Goal: Task Accomplishment & Management: Use online tool/utility

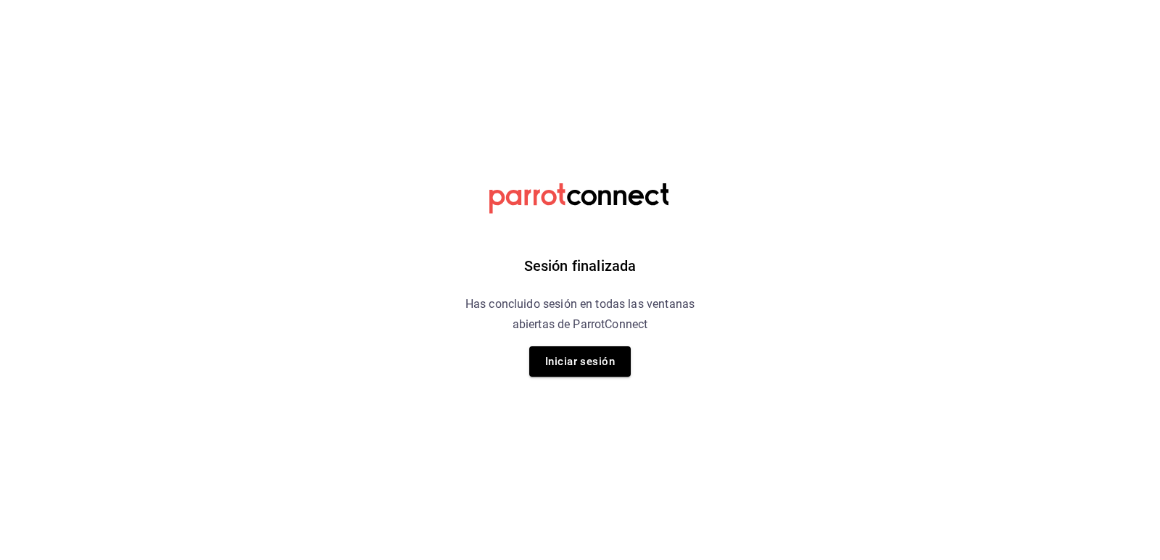
click at [635, 370] on div "Sesión finalizada Has concluido sesión en todas las ventanas abiertas de Parrot…" at bounding box center [580, 280] width 366 height 560
click at [611, 362] on button "Iniciar sesión" at bounding box center [579, 361] width 101 height 30
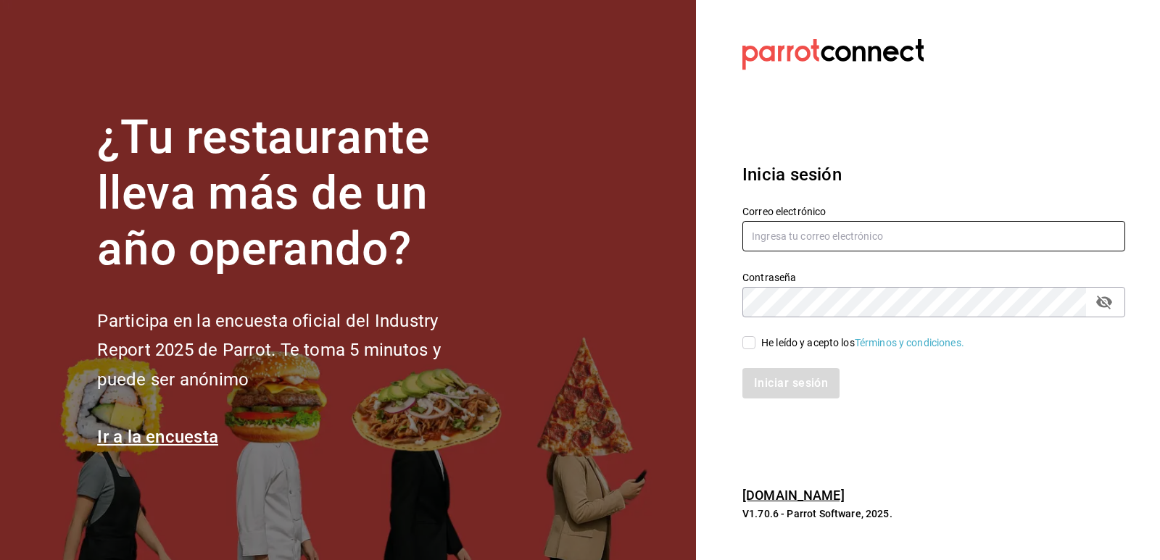
type input "[EMAIL_ADDRESS][PERSON_NAME][DOMAIN_NAME]"
click at [750, 343] on input "He leído y acepto los Términos y condiciones." at bounding box center [748, 342] width 13 height 13
checkbox input "true"
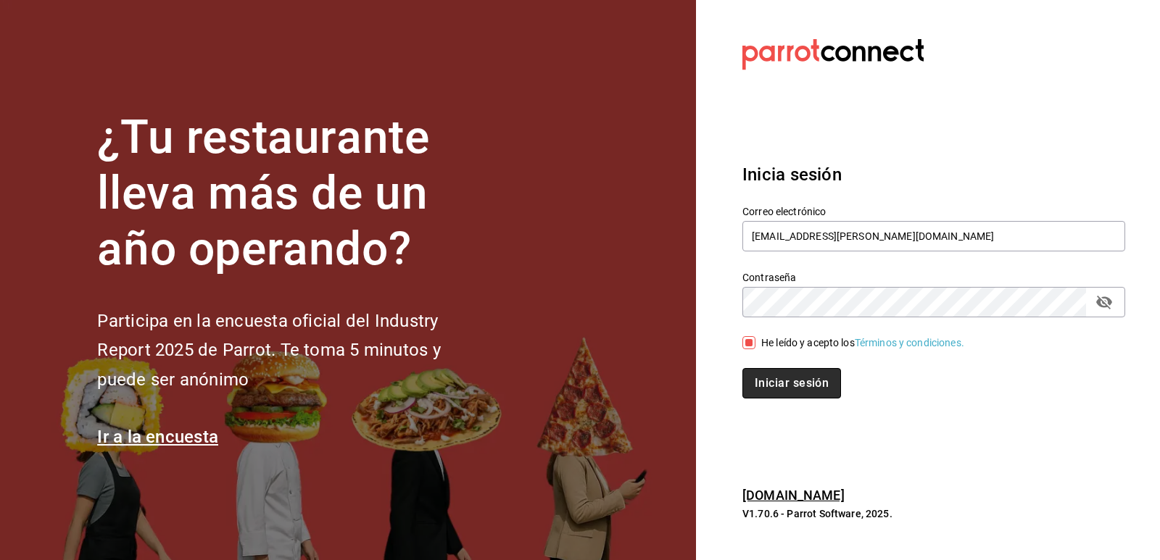
click at [781, 370] on button "Iniciar sesión" at bounding box center [791, 383] width 99 height 30
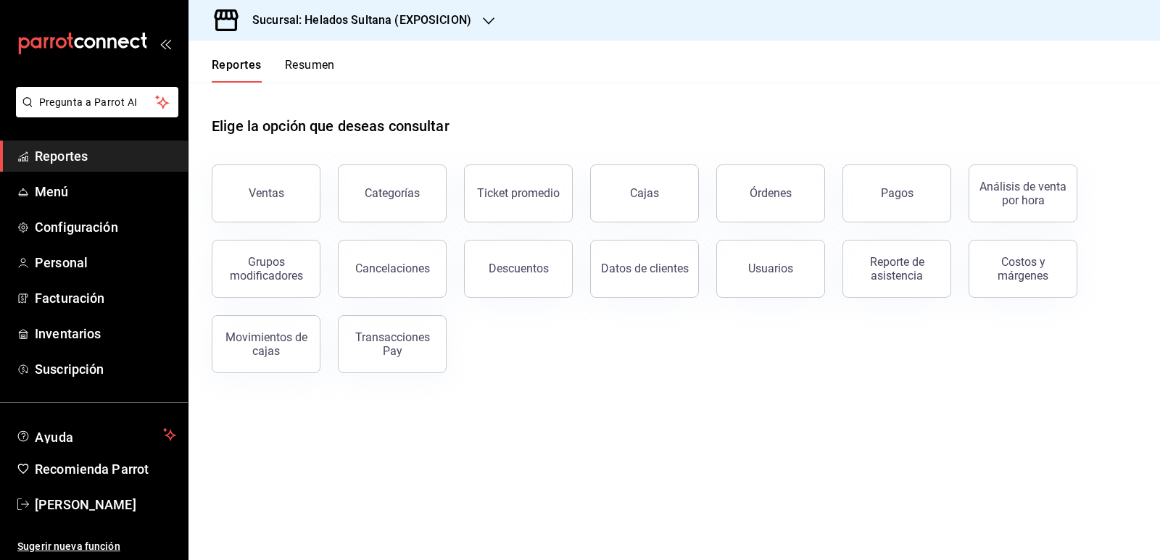
click at [371, 28] on h3 "Sucursal: Helados Sultana (EXPOSICION)" at bounding box center [356, 20] width 230 height 17
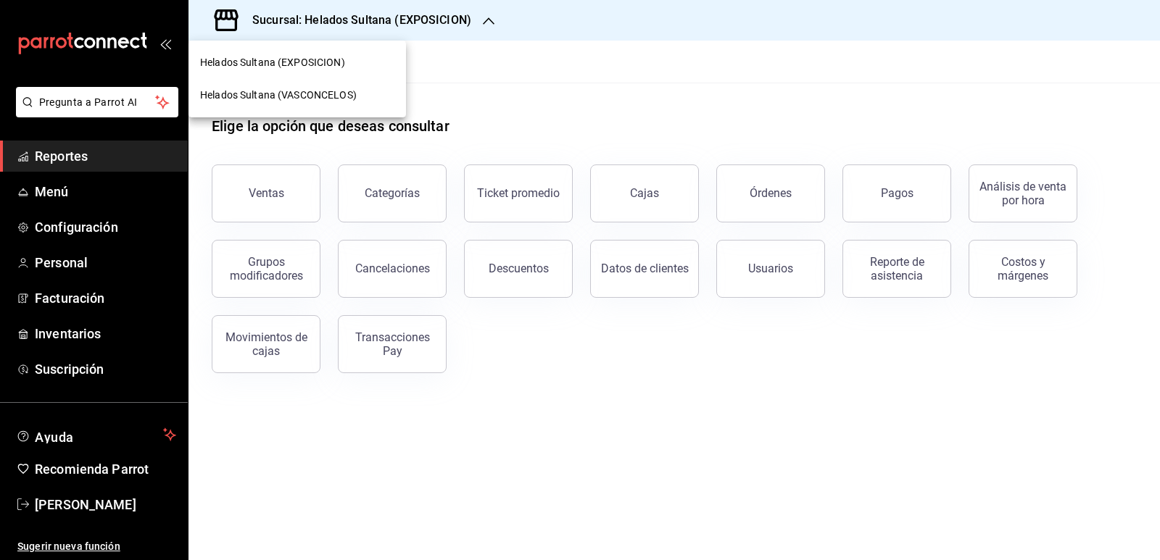
click at [339, 94] on span "Helados Sultana (VASCONCELOS)" at bounding box center [278, 95] width 157 height 15
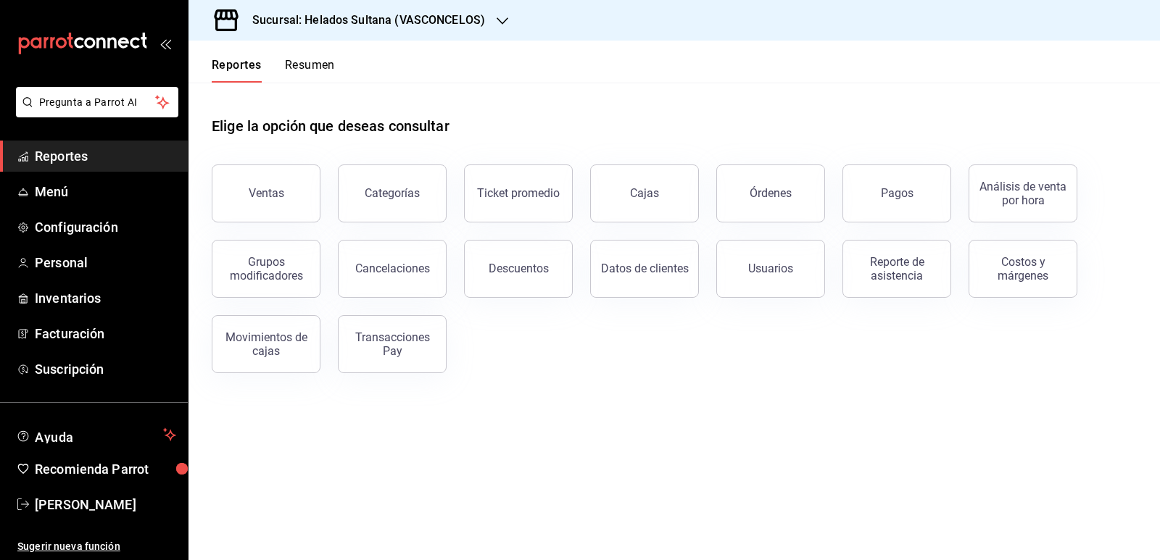
click at [864, 191] on button "Pagos" at bounding box center [896, 194] width 109 height 58
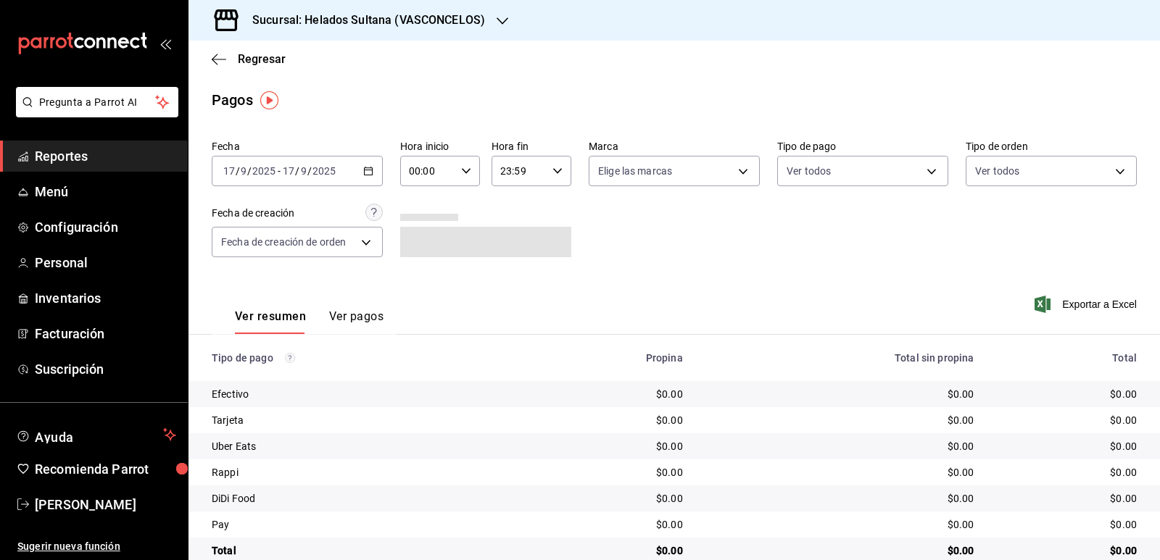
click at [371, 169] on div "[DATE] [DATE] - [DATE] [DATE]" at bounding box center [297, 171] width 171 height 30
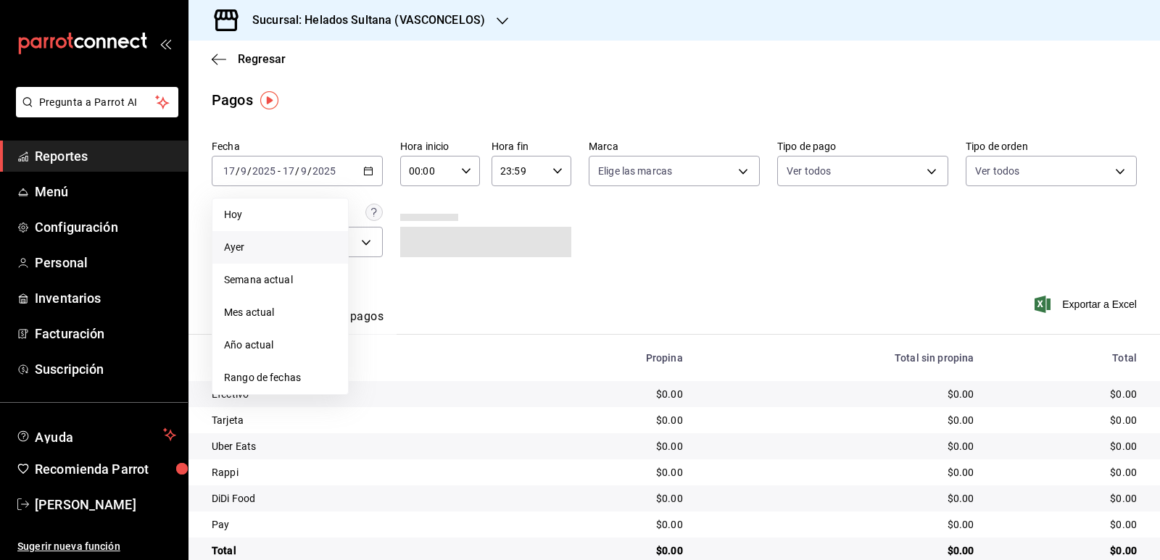
click at [259, 238] on li "Ayer" at bounding box center [280, 247] width 136 height 33
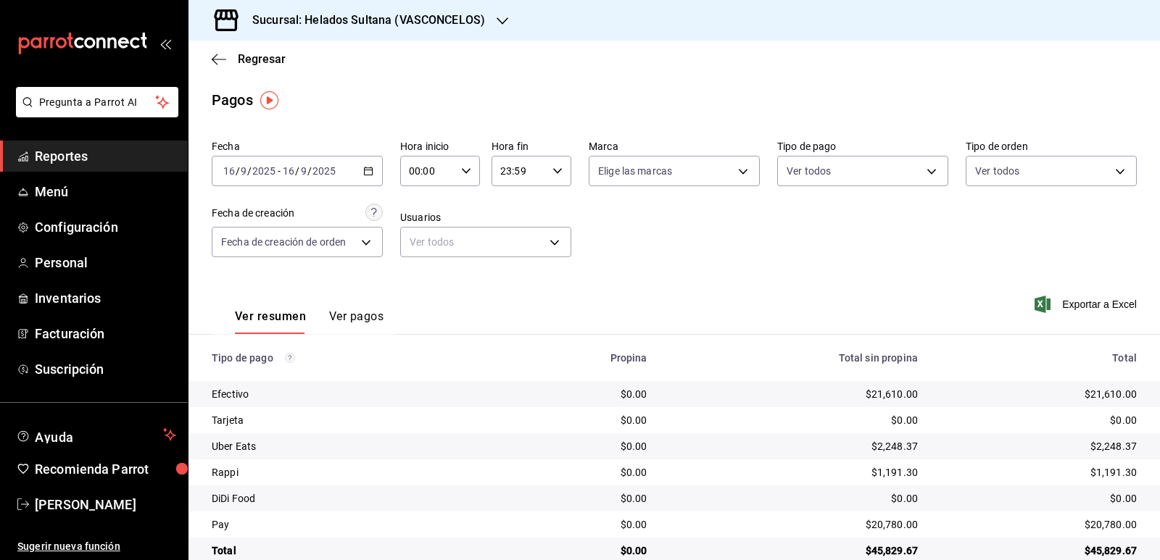
click at [368, 173] on icon "button" at bounding box center [368, 171] width 10 height 10
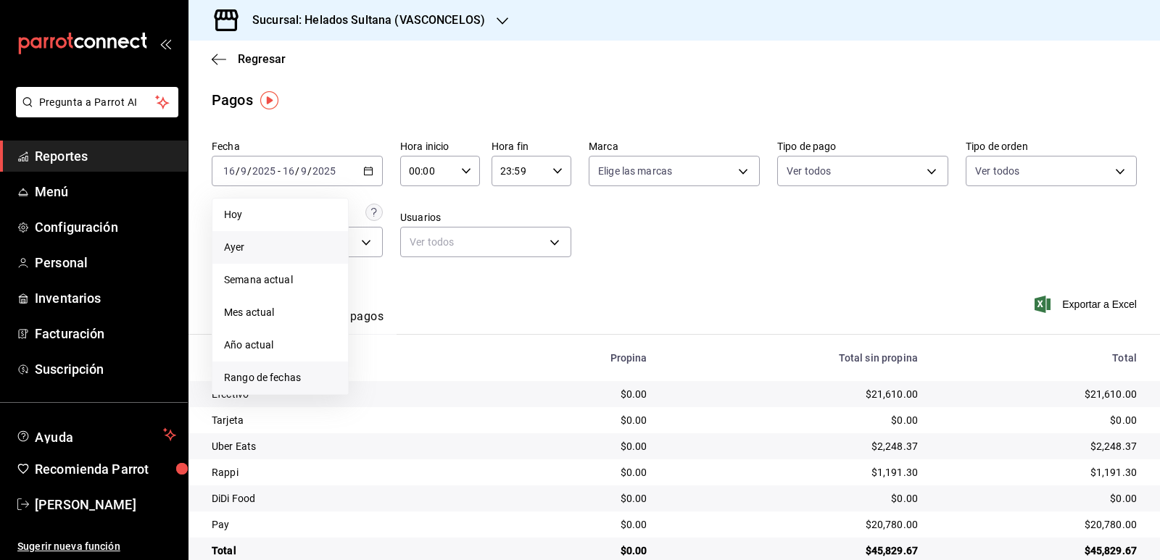
click at [260, 369] on li "Rango de fechas" at bounding box center [280, 378] width 136 height 33
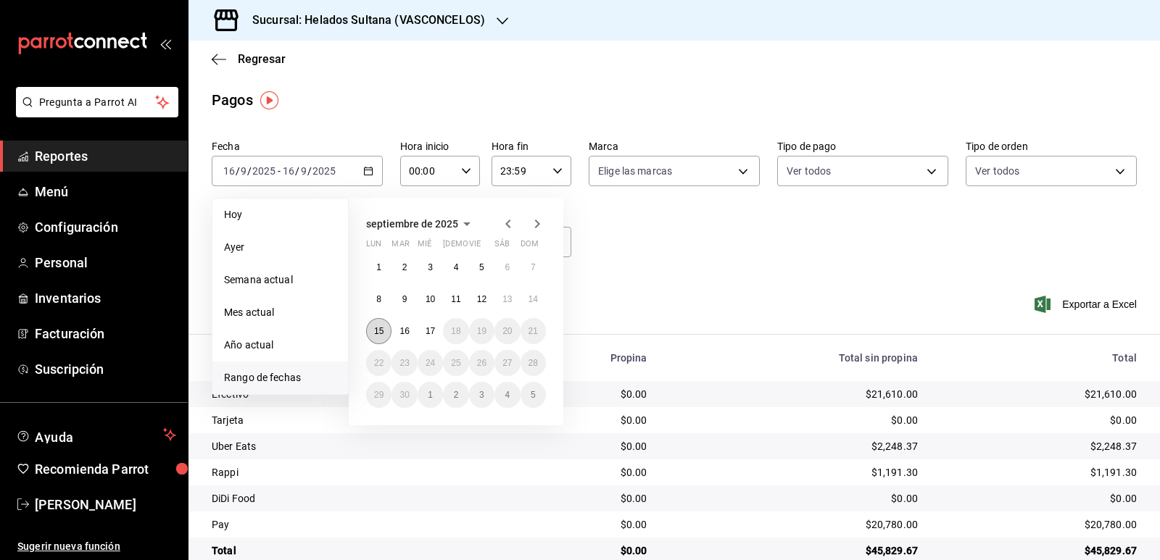
click at [380, 332] on abbr "15" at bounding box center [378, 331] width 9 height 10
click at [380, 333] on abbr "15" at bounding box center [378, 331] width 9 height 10
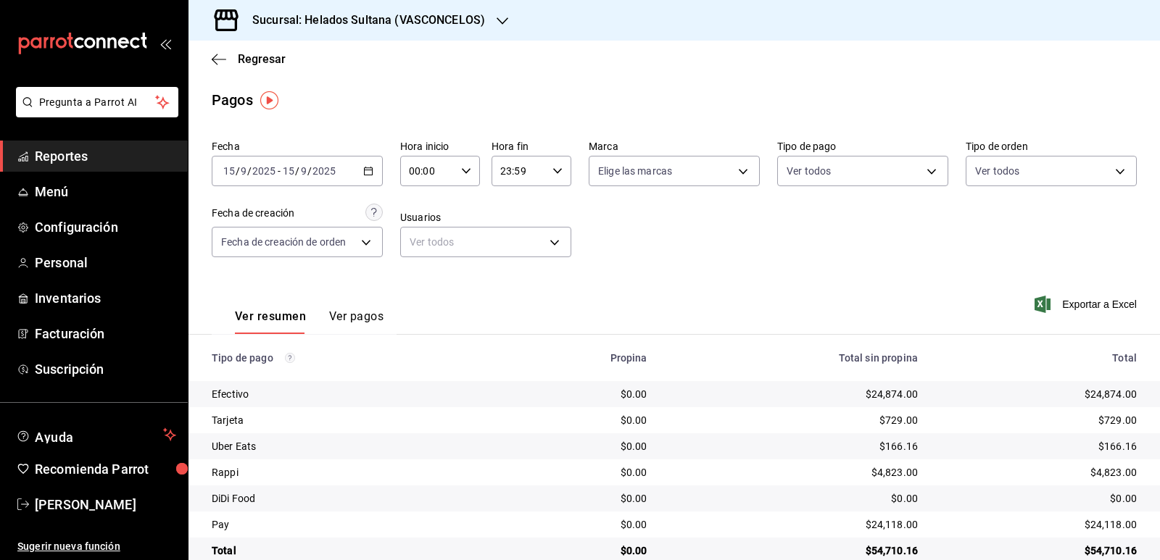
click at [367, 180] on div "2025-09-15 15 / 9 / 2025 - 2025-09-15 15 / 9 / 2025" at bounding box center [297, 171] width 171 height 30
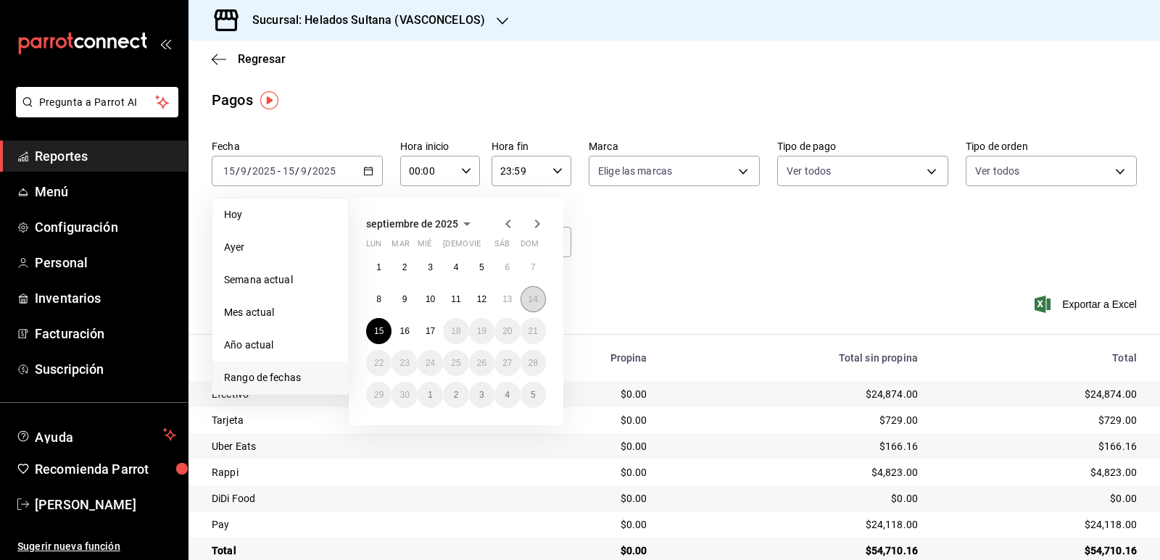
click at [535, 300] on abbr "14" at bounding box center [532, 299] width 9 height 10
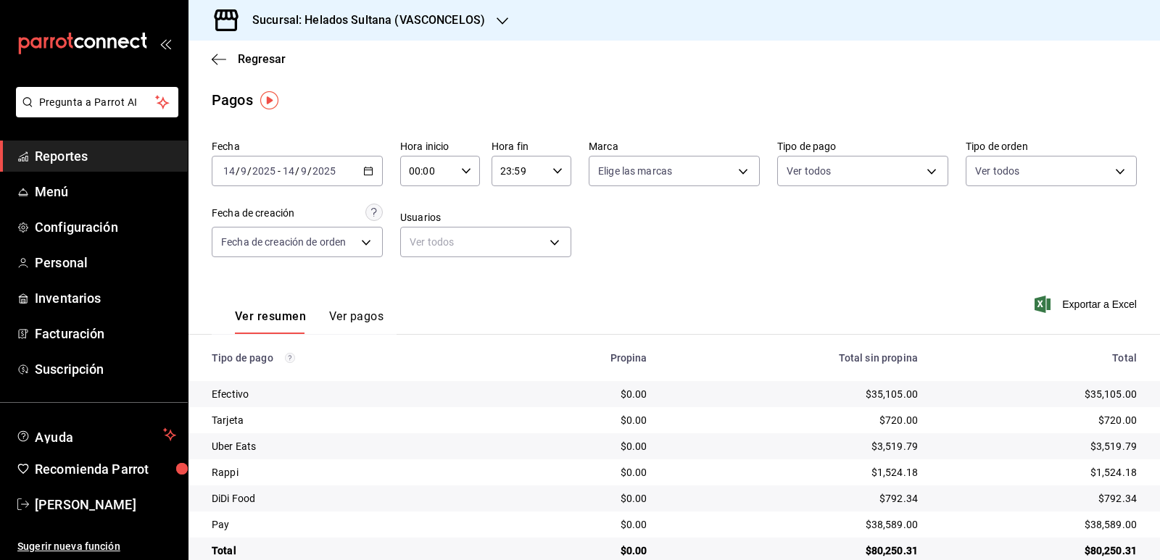
click at [364, 175] on \(Stroke\) "button" at bounding box center [368, 171] width 9 height 8
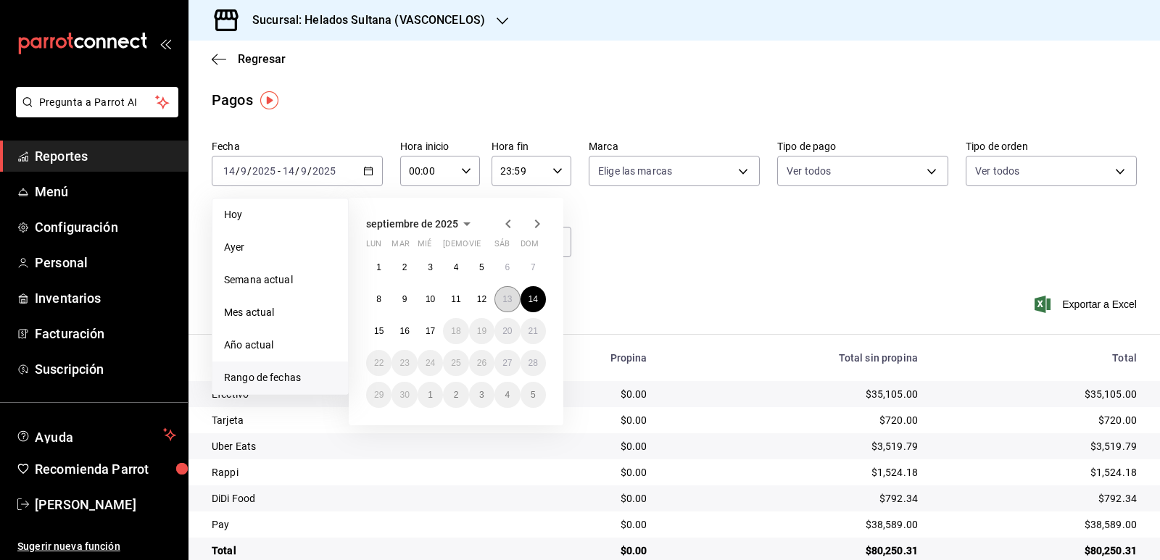
click at [506, 295] on abbr "13" at bounding box center [506, 299] width 9 height 10
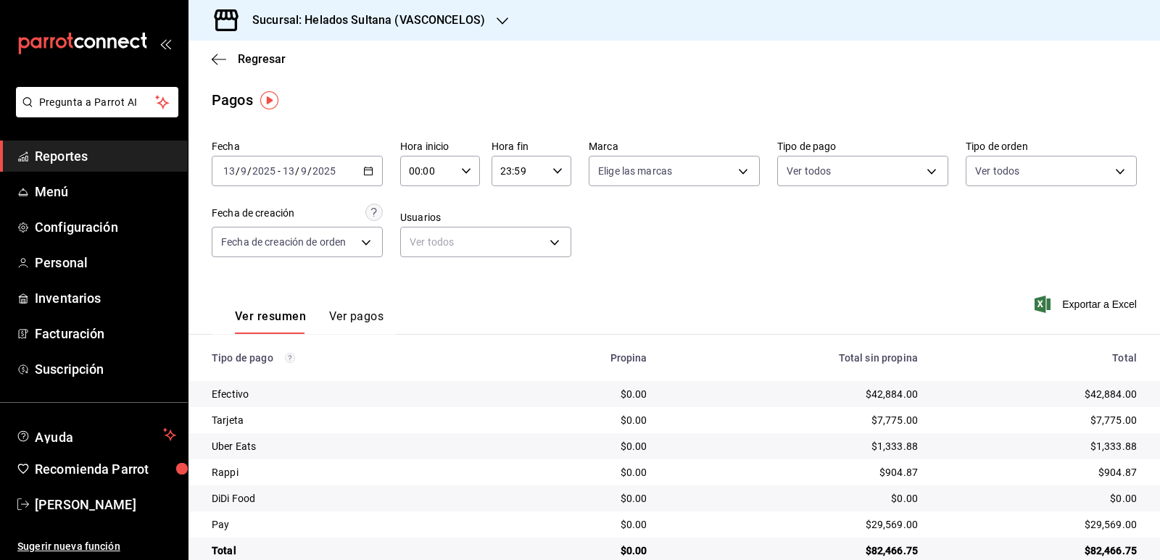
click at [365, 175] on \(Stroke\) "button" at bounding box center [368, 171] width 9 height 8
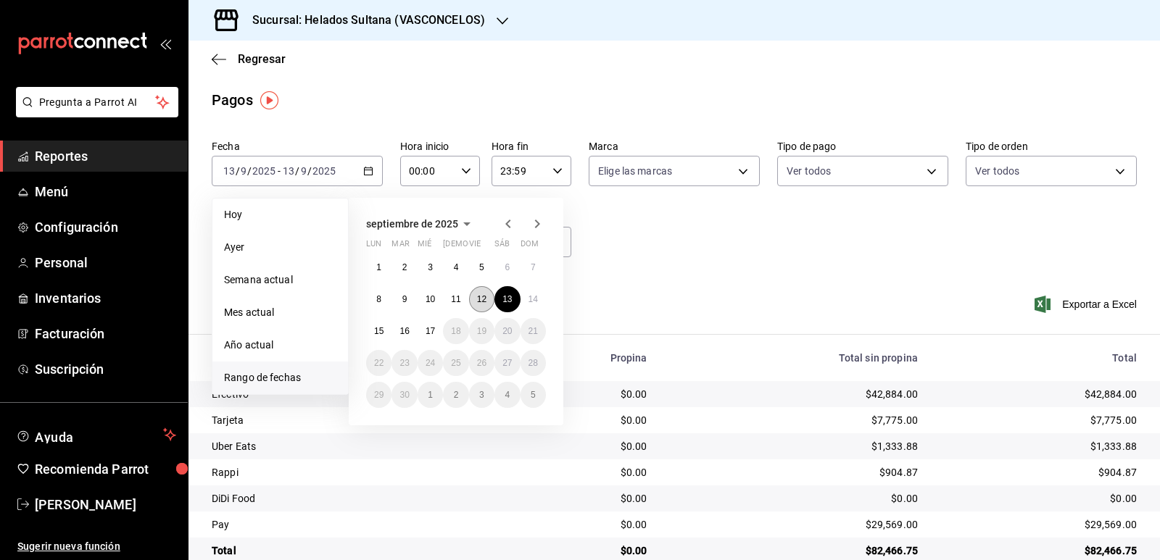
click at [475, 298] on button "12" at bounding box center [481, 299] width 25 height 26
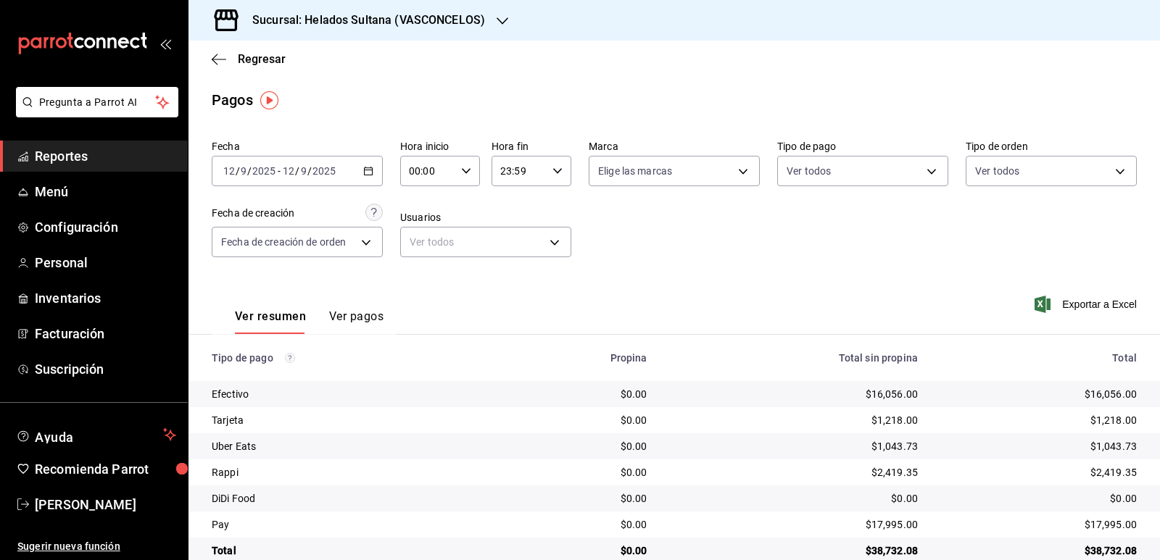
click at [365, 170] on icon "button" at bounding box center [368, 171] width 10 height 10
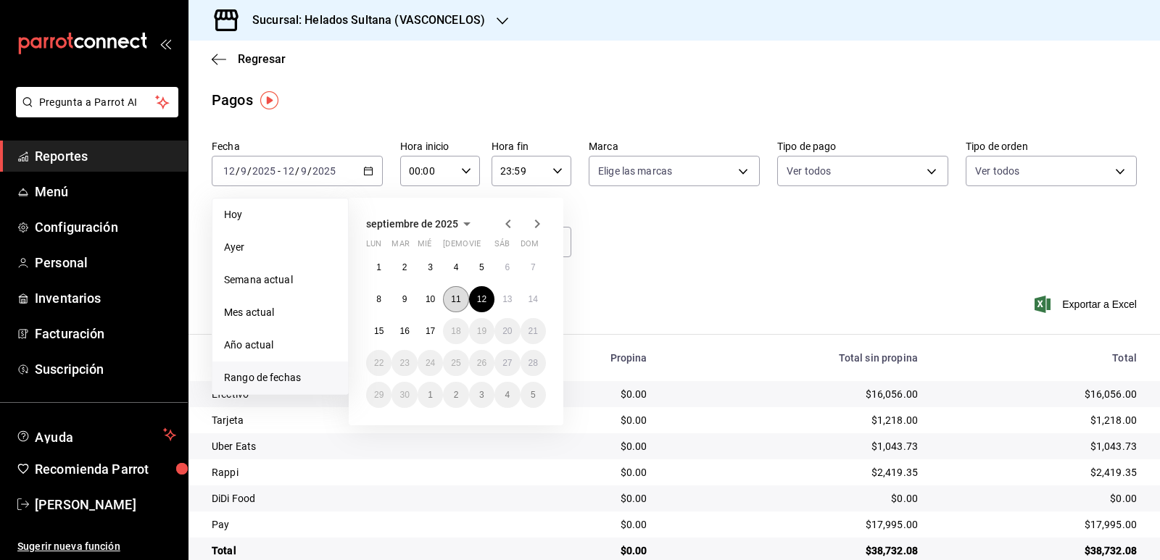
click at [454, 301] on abbr "11" at bounding box center [455, 299] width 9 height 10
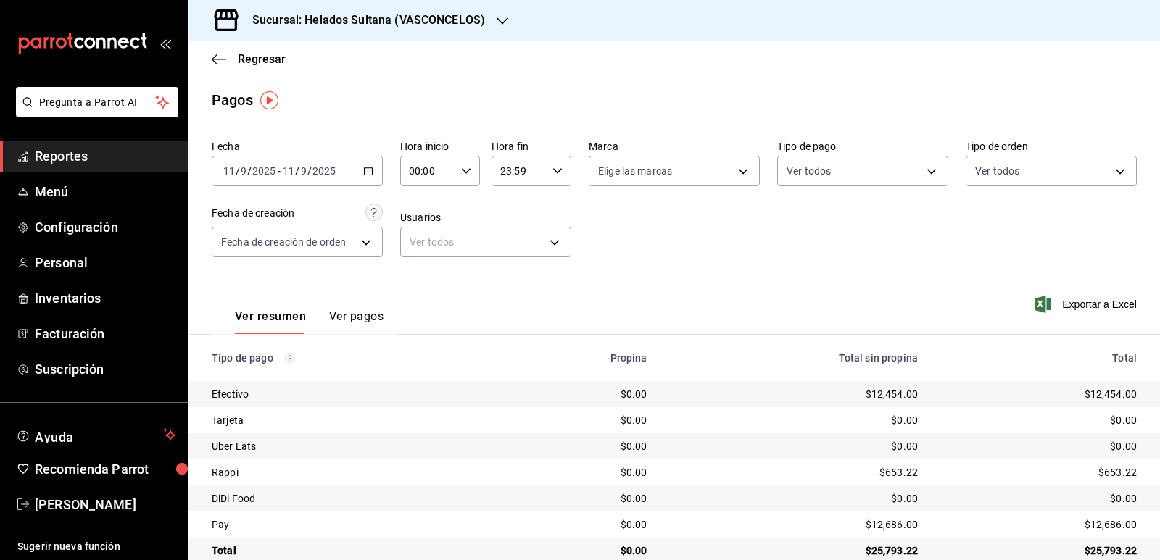
click at [1027, 69] on div "Regresar" at bounding box center [673, 59] width 971 height 37
